Goal: Navigation & Orientation: Understand site structure

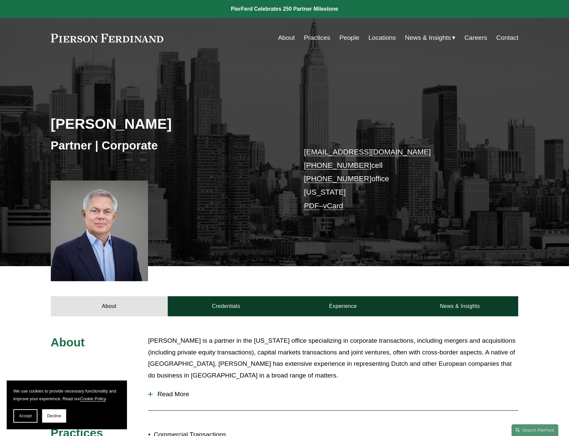
click at [324, 43] on link "Practices" at bounding box center [317, 37] width 26 height 13
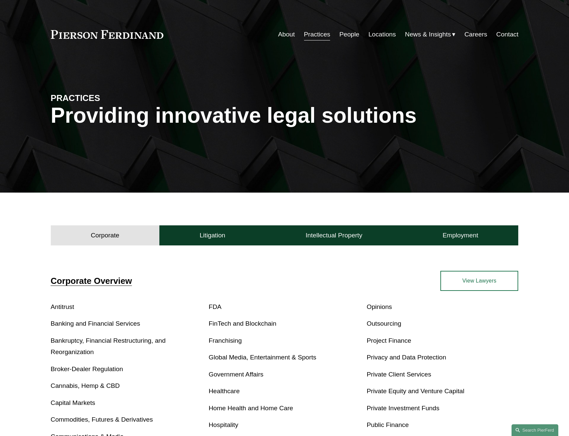
click at [341, 37] on link "People" at bounding box center [349, 34] width 20 height 13
